Goal: Task Accomplishment & Management: Manage account settings

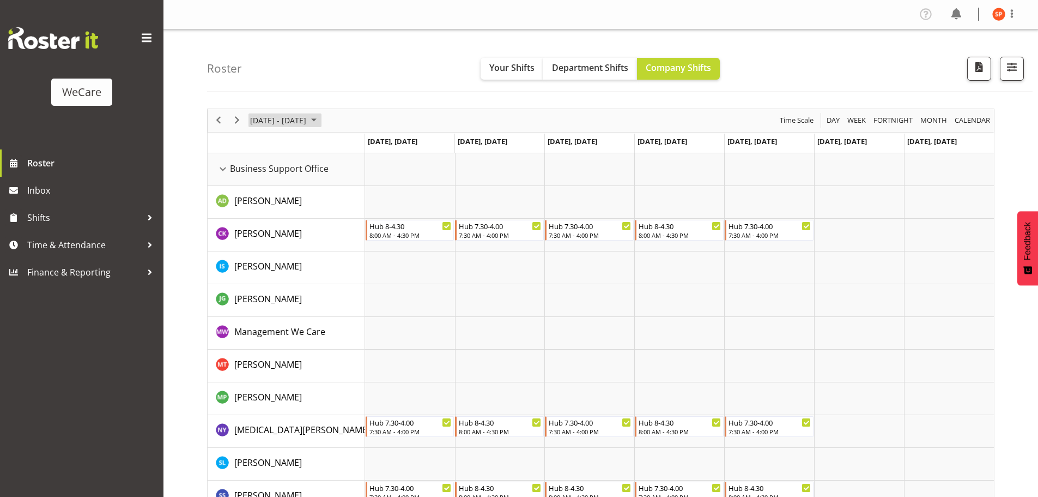
scroll to position [600, 0]
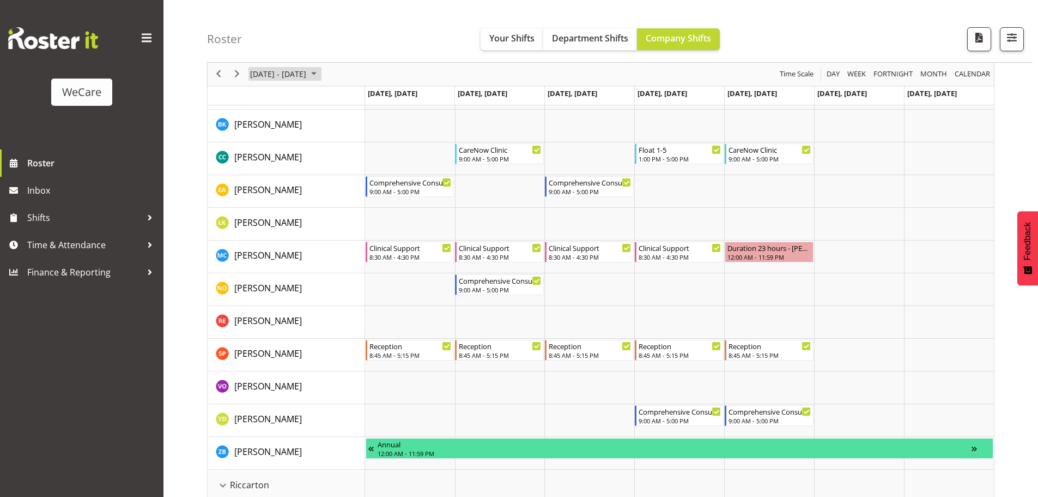
click at [295, 75] on span "September 08 - 14, 2025" at bounding box center [278, 75] width 58 height 14
click at [341, 100] on span "previous month" at bounding box center [345, 102] width 19 height 20
click at [294, 195] on span "20" at bounding box center [296, 194] width 16 height 16
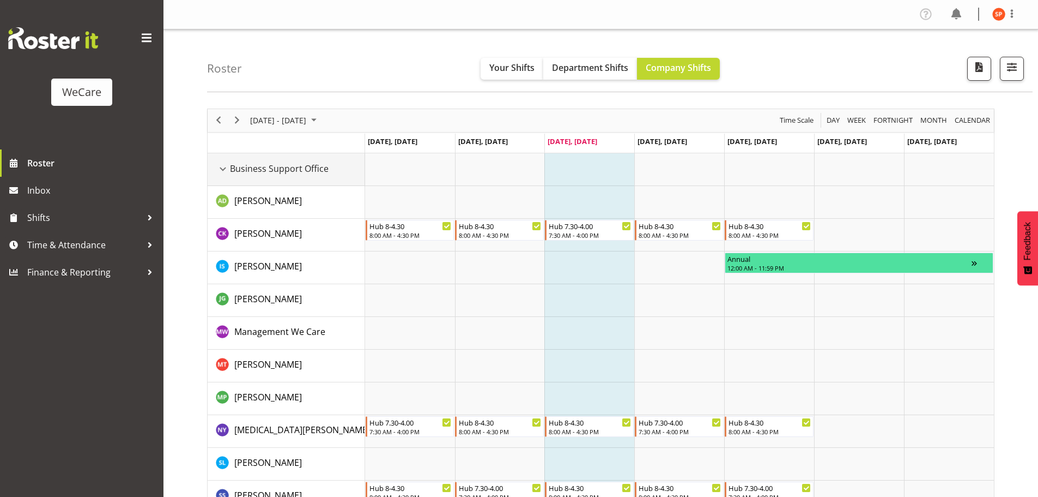
click at [221, 167] on div "Business Support Office resource" at bounding box center [223, 169] width 14 height 14
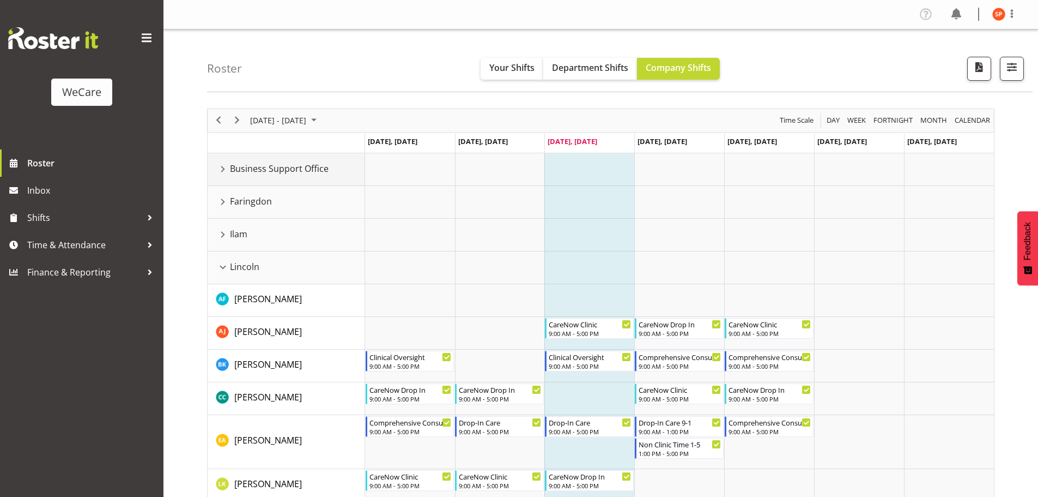
click at [232, 171] on span "Business Support Office" at bounding box center [279, 168] width 99 height 13
click at [227, 171] on div "Business Support Office resource" at bounding box center [223, 169] width 14 height 14
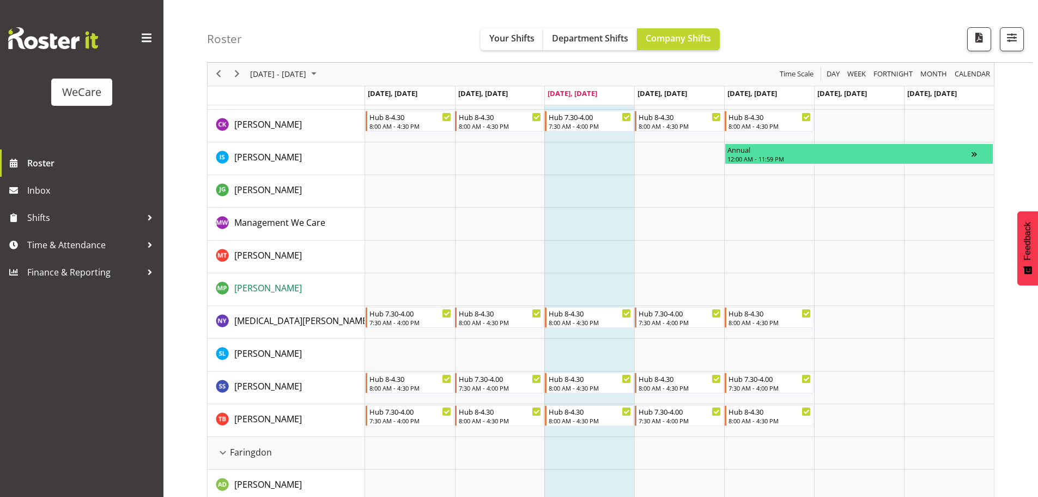
scroll to position [327, 0]
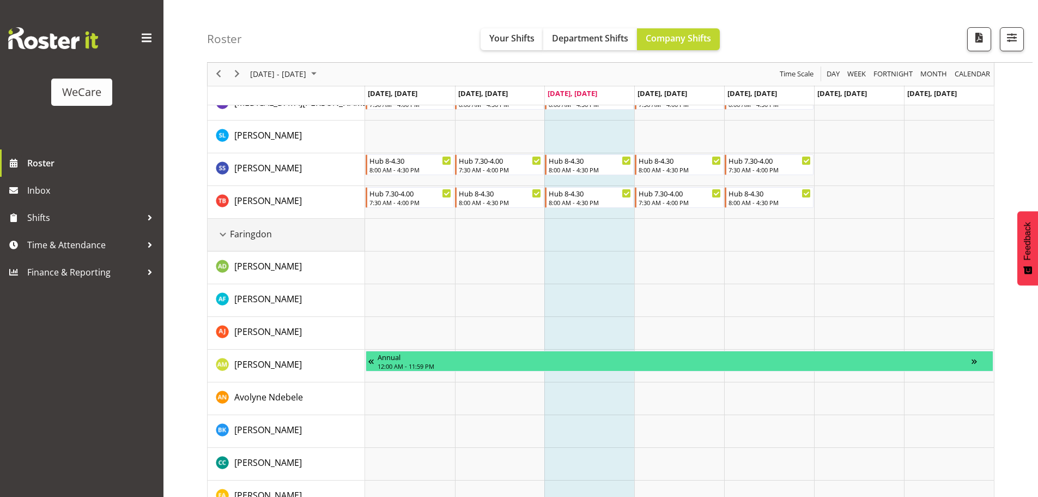
drag, startPoint x: 227, startPoint y: 237, endPoint x: 245, endPoint y: 258, distance: 28.3
click at [227, 237] on div "Faringdon resource" at bounding box center [223, 234] width 14 height 14
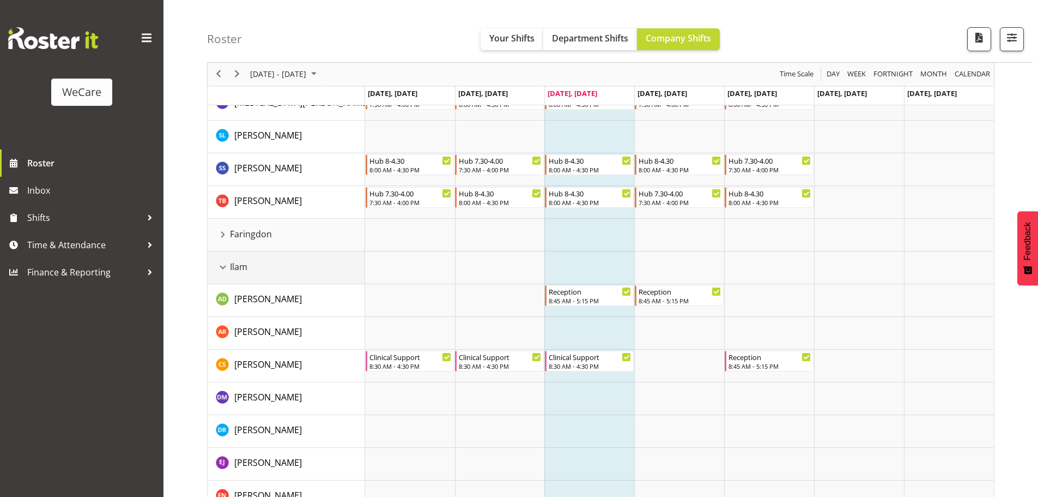
click at [224, 267] on div "Ilam resource" at bounding box center [223, 267] width 14 height 14
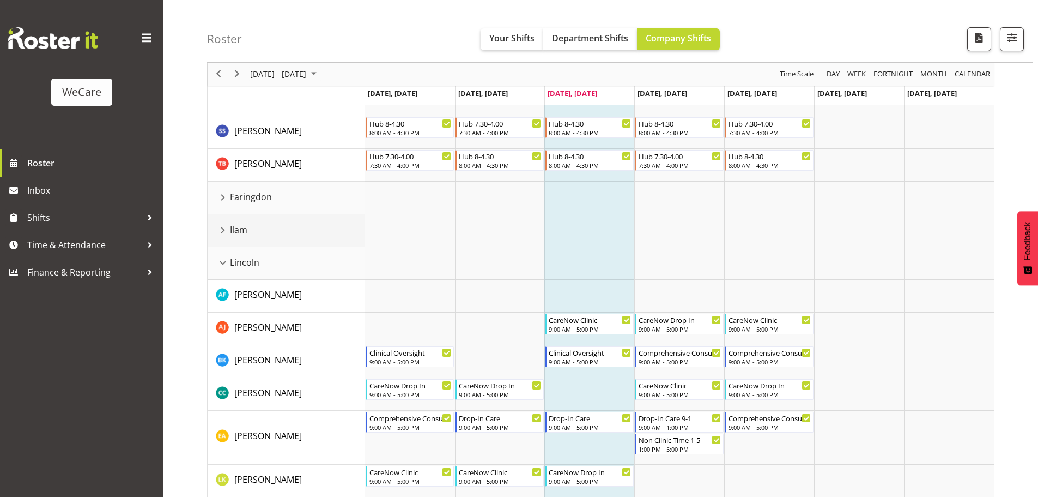
scroll to position [382, 0]
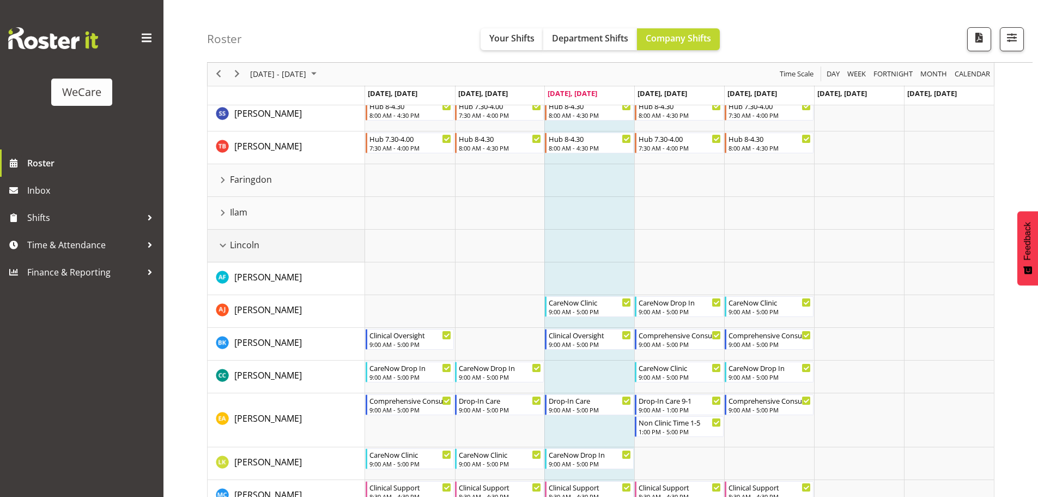
click at [226, 249] on div "Lincoln resource" at bounding box center [223, 245] width 14 height 14
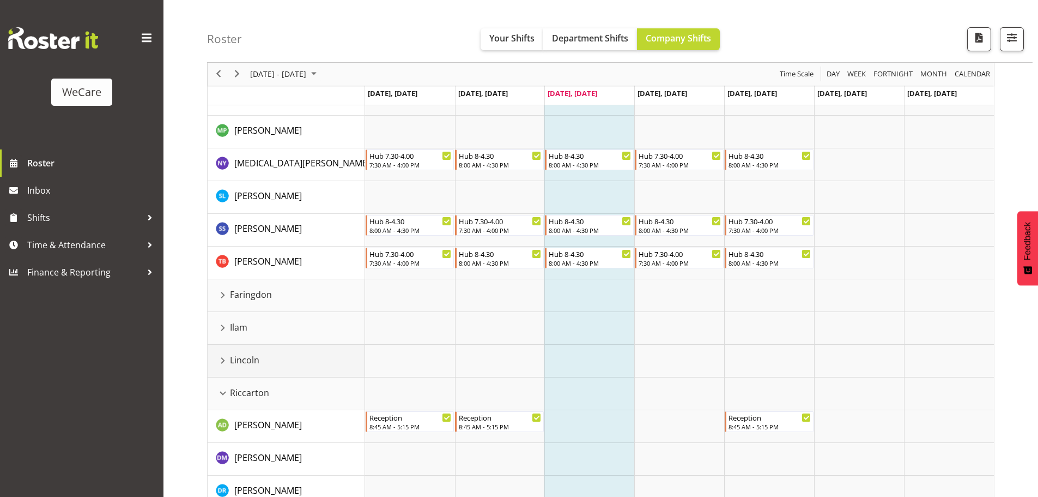
scroll to position [327, 0]
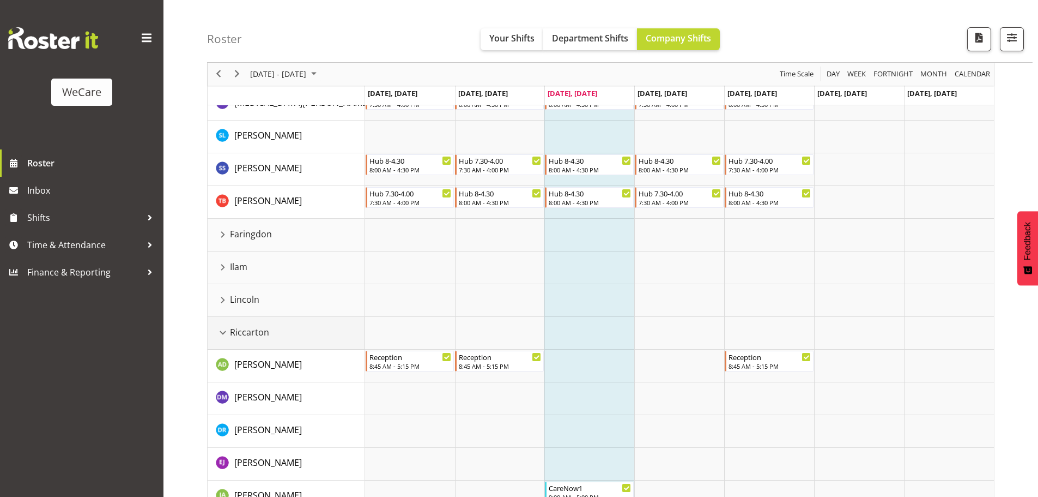
drag, startPoint x: 223, startPoint y: 332, endPoint x: 227, endPoint y: 271, distance: 61.2
click at [223, 332] on div "Riccarton resource" at bounding box center [223, 332] width 14 height 14
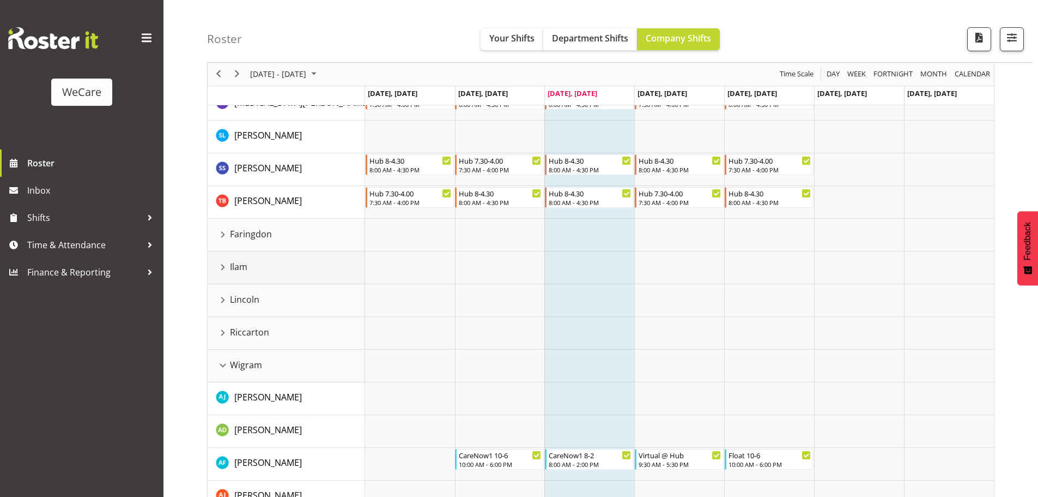
click at [222, 268] on div "Ilam resource" at bounding box center [223, 267] width 14 height 14
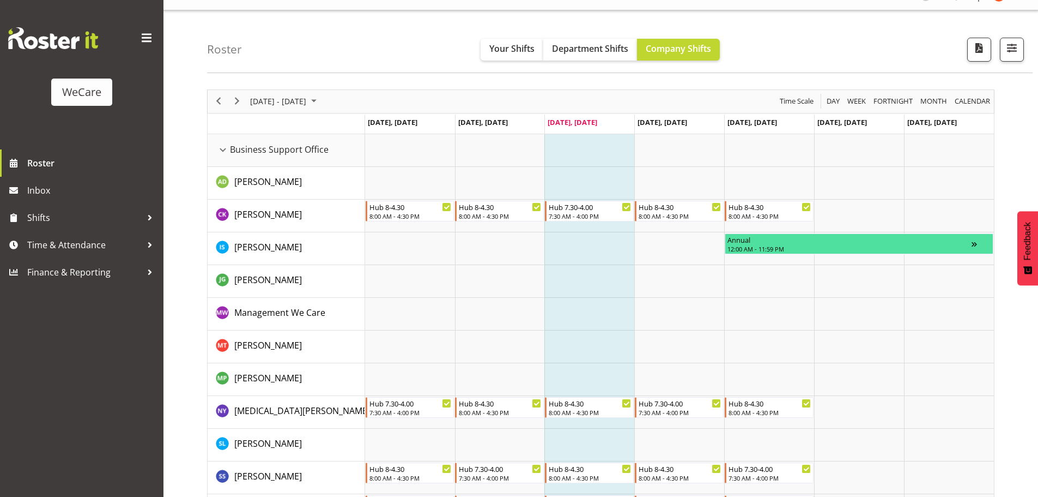
scroll to position [0, 0]
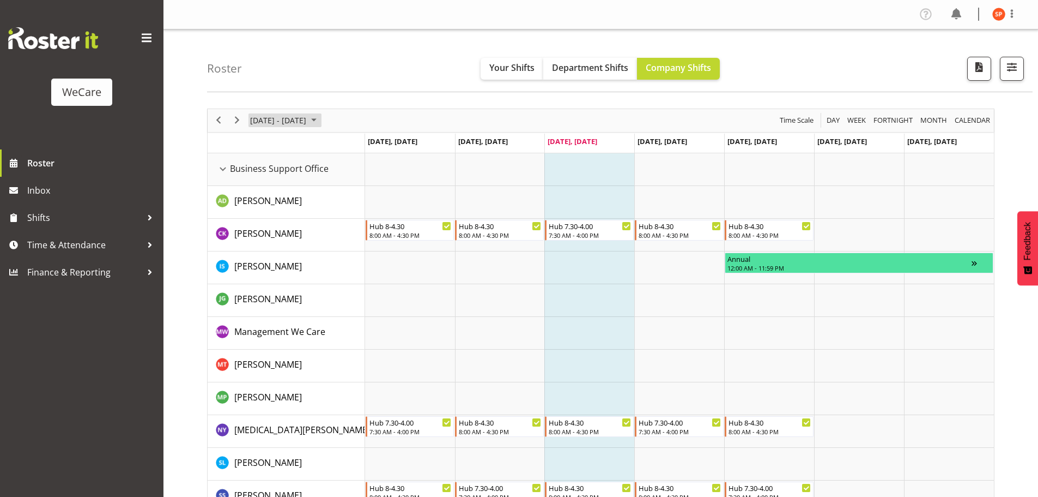
click at [288, 116] on span "August 18 - 24, 2025" at bounding box center [278, 120] width 58 height 14
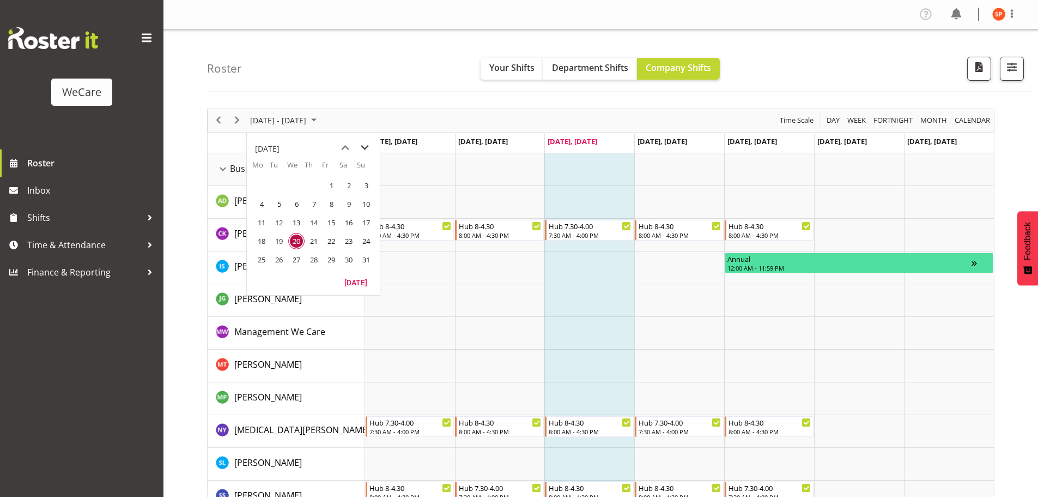
click at [367, 145] on span "next month" at bounding box center [364, 148] width 19 height 20
click at [366, 146] on span "next month" at bounding box center [364, 148] width 19 height 20
click at [259, 206] on span "6" at bounding box center [261, 204] width 16 height 16
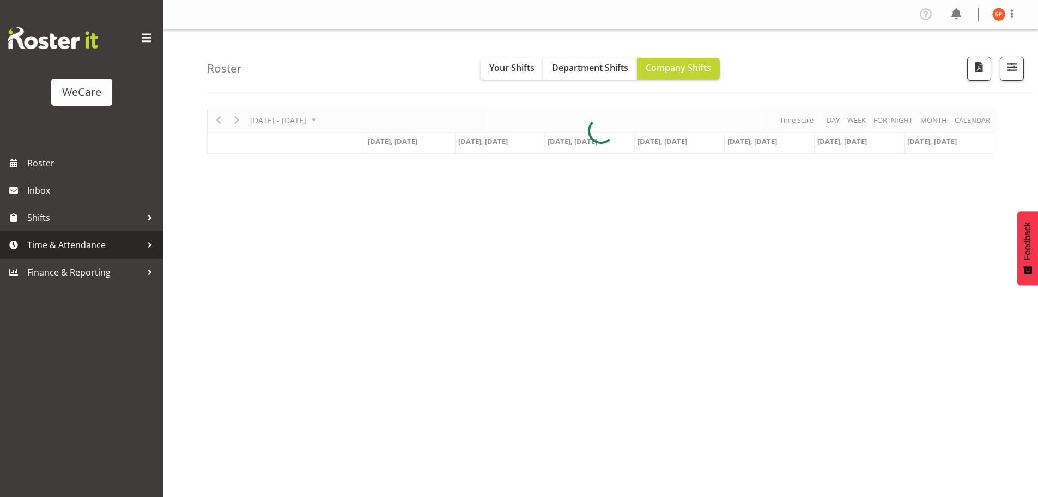
click at [79, 244] on span "Time & Attendance" at bounding box center [84, 245] width 114 height 16
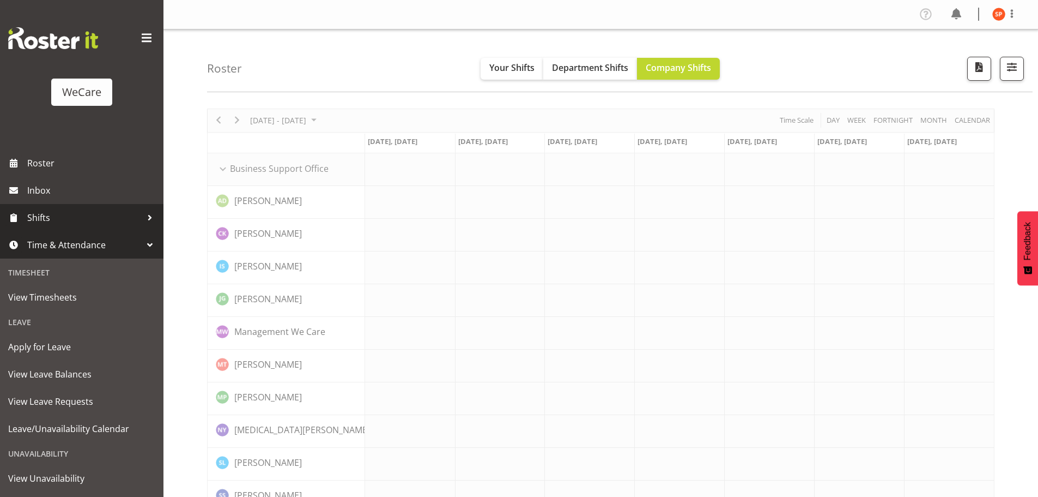
click at [112, 226] on span "Shifts" at bounding box center [84, 217] width 114 height 16
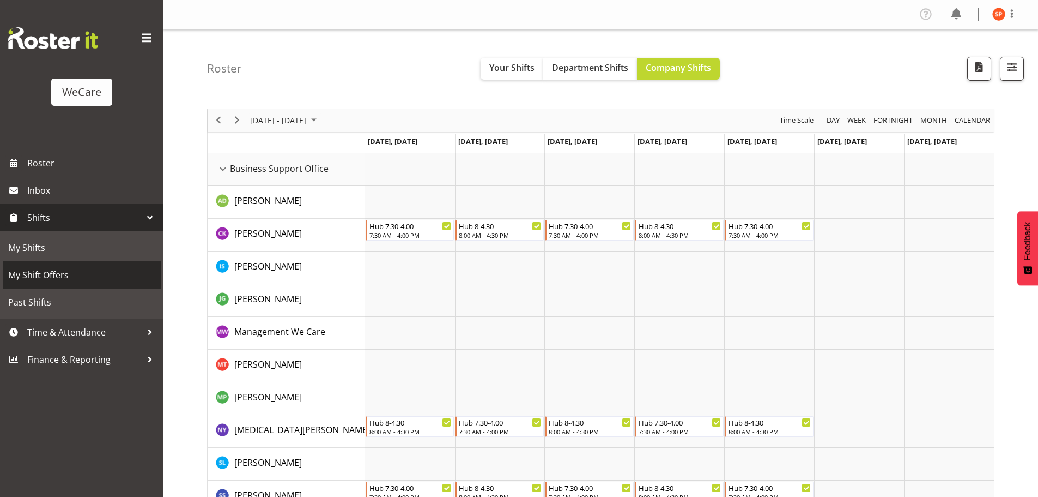
click at [65, 276] on span "My Shift Offers" at bounding box center [81, 275] width 147 height 16
